Goal: Task Accomplishment & Management: Manage account settings

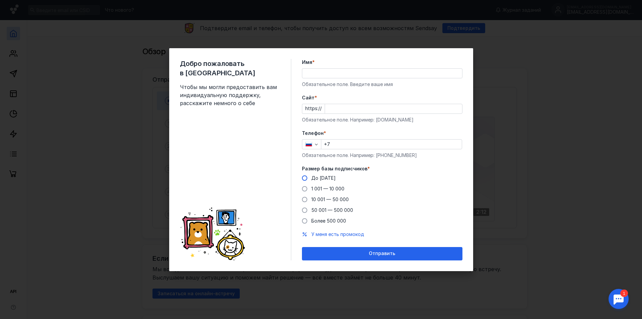
click at [305, 178] on span at bounding box center [304, 177] width 5 height 5
click at [0, 0] on input "До [DATE]" at bounding box center [0, 0] width 0 height 0
click at [318, 75] on input "Имя *" at bounding box center [382, 73] width 160 height 9
click at [324, 62] on div "Имя * Обязательное поле. Введите ваше имя" at bounding box center [382, 73] width 161 height 29
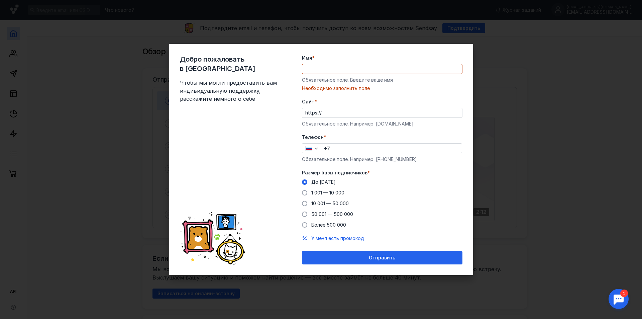
click at [522, 101] on div "Добро пожаловать в Sendsay Чтобы мы могли предоставить вам индивидуальную подде…" at bounding box center [321, 159] width 642 height 319
drag, startPoint x: 490, startPoint y: 201, endPoint x: 483, endPoint y: 202, distance: 6.7
click at [489, 201] on div "Добро пожаловать в Sendsay Чтобы мы могли предоставить вам индивидуальную подде…" at bounding box center [321, 159] width 642 height 319
click at [323, 77] on div "Обязательное поле. Введите ваше имя" at bounding box center [382, 80] width 161 height 7
click at [320, 72] on input "Имя *" at bounding box center [382, 68] width 160 height 9
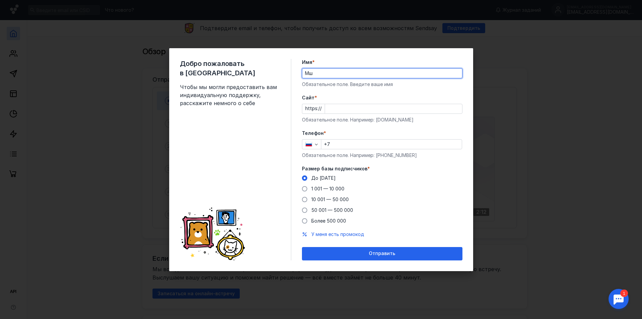
type input "М"
type input "[PERSON_NAME]"
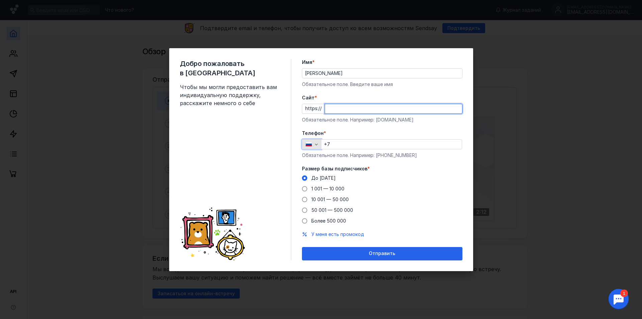
click at [315, 143] on div "button" at bounding box center [311, 144] width 19 height 10
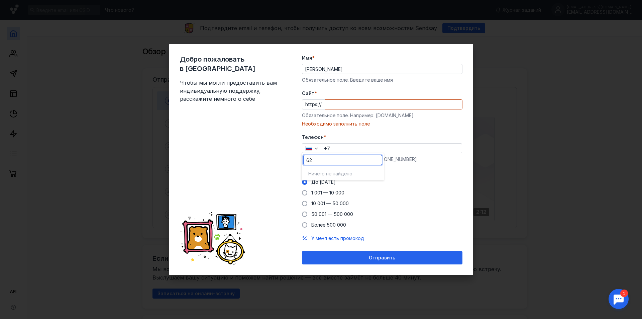
click at [318, 162] on input "62" at bounding box center [343, 159] width 78 height 9
click at [308, 160] on input "62" at bounding box center [343, 159] width 78 height 9
type input "+62"
drag, startPoint x: 320, startPoint y: 161, endPoint x: 298, endPoint y: 160, distance: 21.8
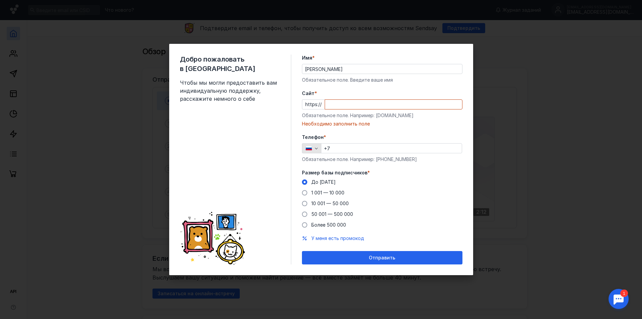
click at [309, 149] on icon "button" at bounding box center [309, 148] width 6 height 4
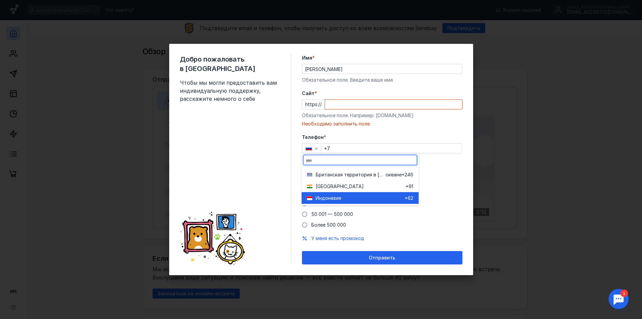
type input "ин"
click at [329, 197] on span "Индонези" at bounding box center [327, 198] width 23 height 7
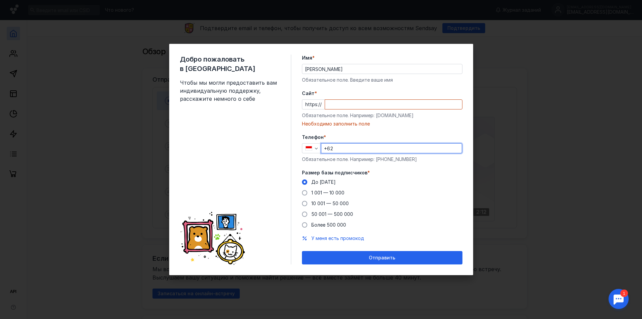
click at [339, 150] on input "+62" at bounding box center [391, 147] width 140 height 9
type input "[PHONE_NUMBER]"
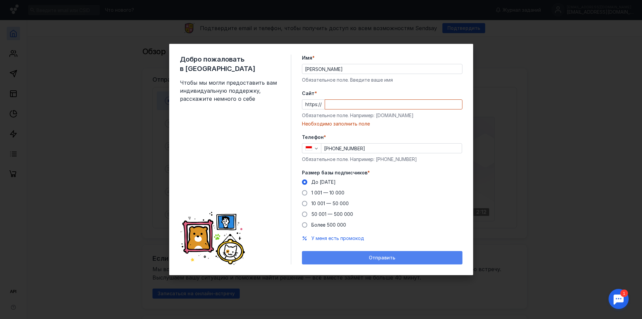
click at [350, 254] on div "Отправить" at bounding box center [382, 257] width 161 height 13
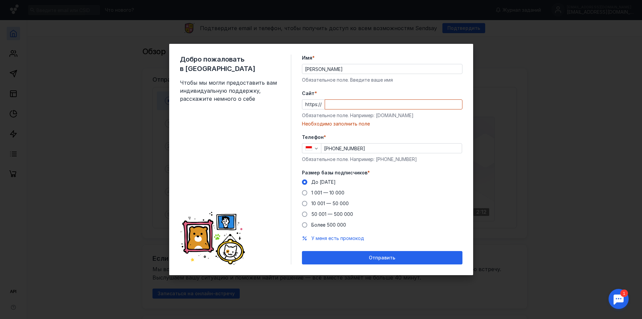
click at [335, 111] on div "Cайт * https:// Обязательное поле. Например: [DOMAIN_NAME] Необходимо заполнить…" at bounding box center [382, 108] width 161 height 37
click at [336, 104] on input "Cайт *" at bounding box center [393, 104] width 137 height 9
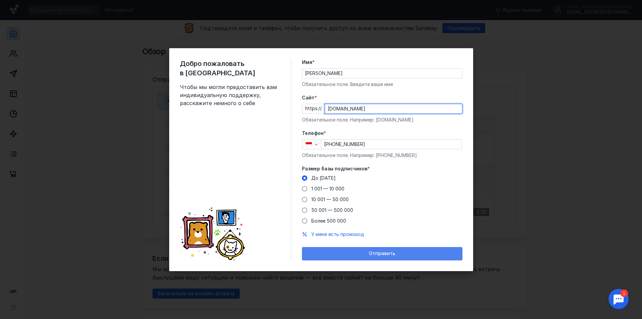
type input "[DOMAIN_NAME]"
click at [352, 250] on div "Отправить" at bounding box center [382, 253] width 161 height 13
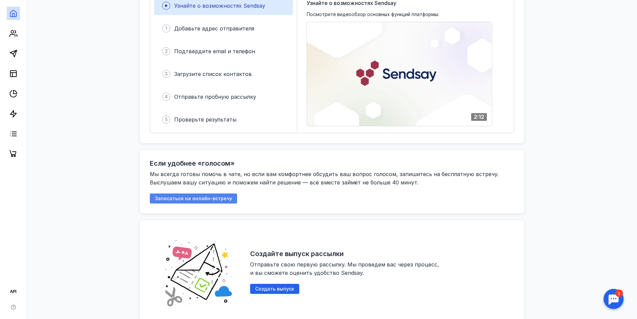
scroll to position [134, 0]
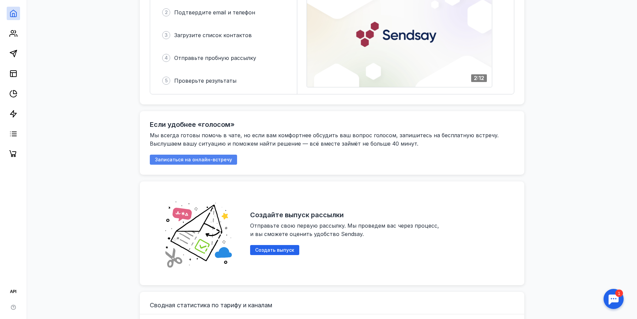
click at [184, 162] on span "Записаться на онлайн-встречу" at bounding box center [193, 160] width 77 height 6
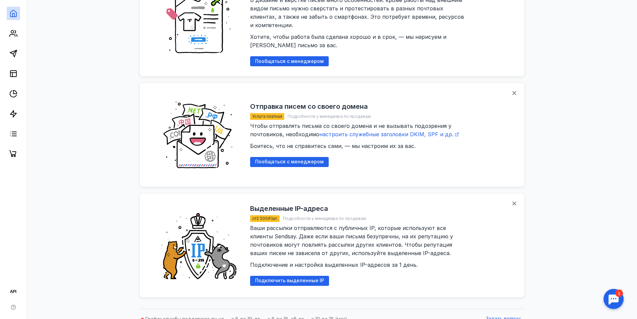
scroll to position [701, 0]
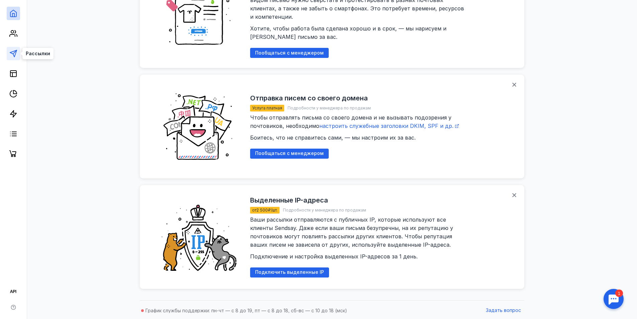
click at [15, 55] on polygon at bounding box center [13, 53] width 7 height 7
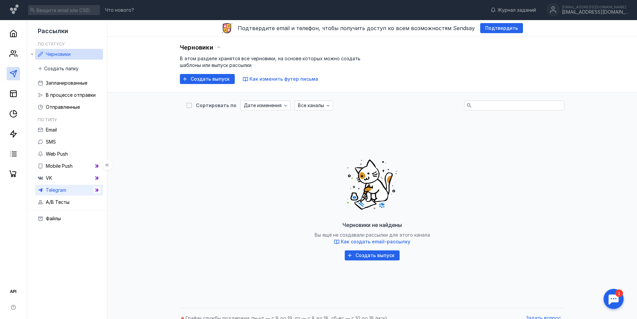
click at [57, 189] on span "Telegram" at bounding box center [56, 190] width 20 height 6
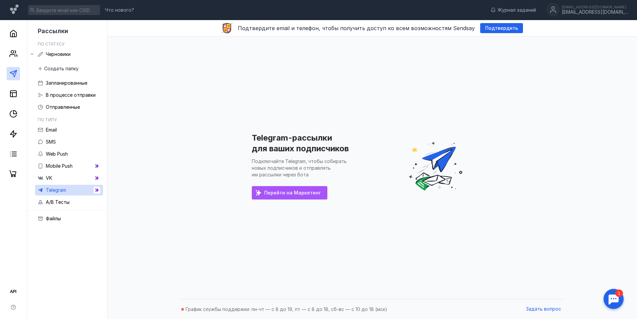
click at [284, 191] on span "Перейти на Маркетинг" at bounding box center [292, 193] width 57 height 6
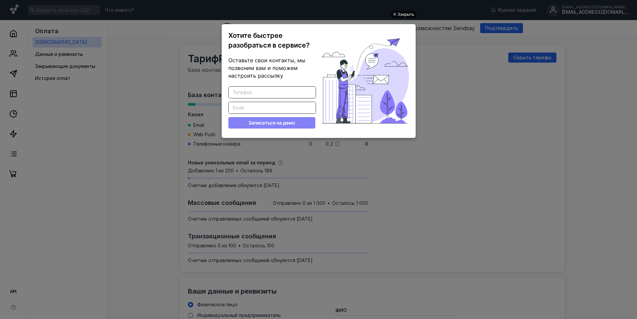
click at [414, 14] on div "Закрыть" at bounding box center [406, 14] width 17 height 7
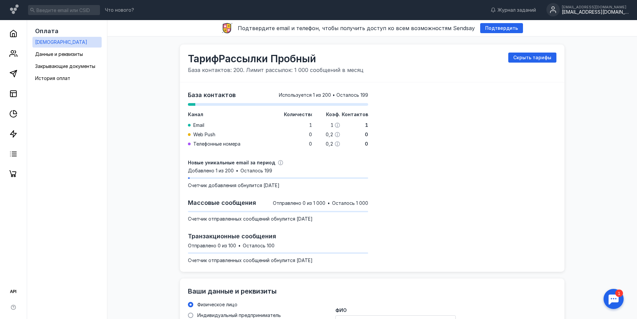
click at [595, 12] on div "[EMAIL_ADDRESS][DOMAIN_NAME]" at bounding box center [595, 12] width 67 height 6
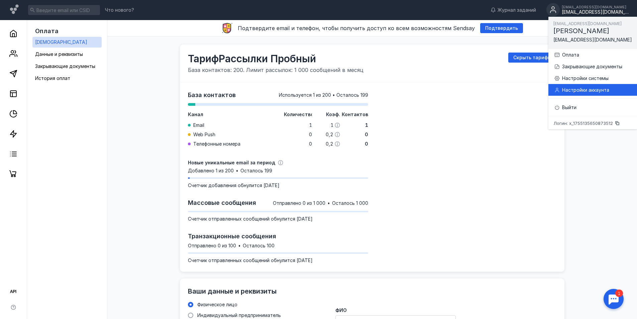
click at [575, 90] on div "Настройки аккаунта" at bounding box center [597, 90] width 70 height 7
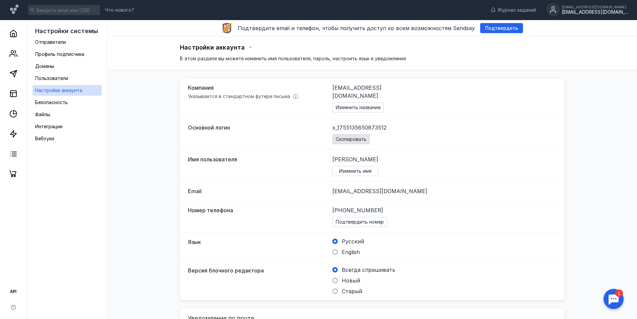
click at [366, 136] on span "Скопировать" at bounding box center [351, 139] width 31 height 6
